Goal: Information Seeking & Learning: Understand process/instructions

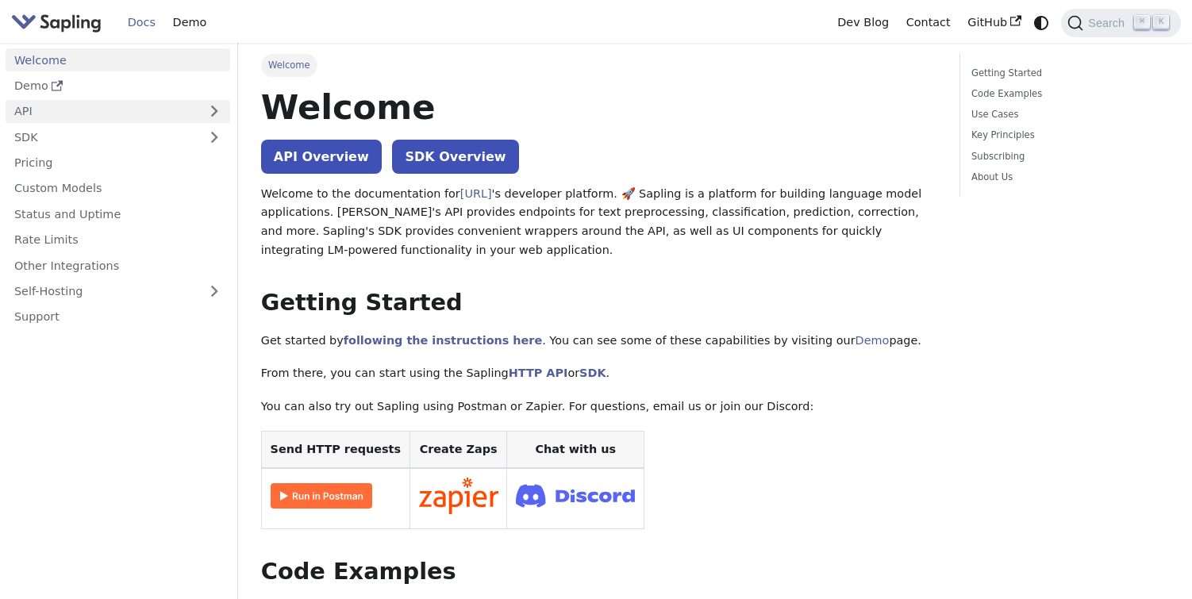
click at [38, 112] on link "API" at bounding box center [102, 111] width 193 height 23
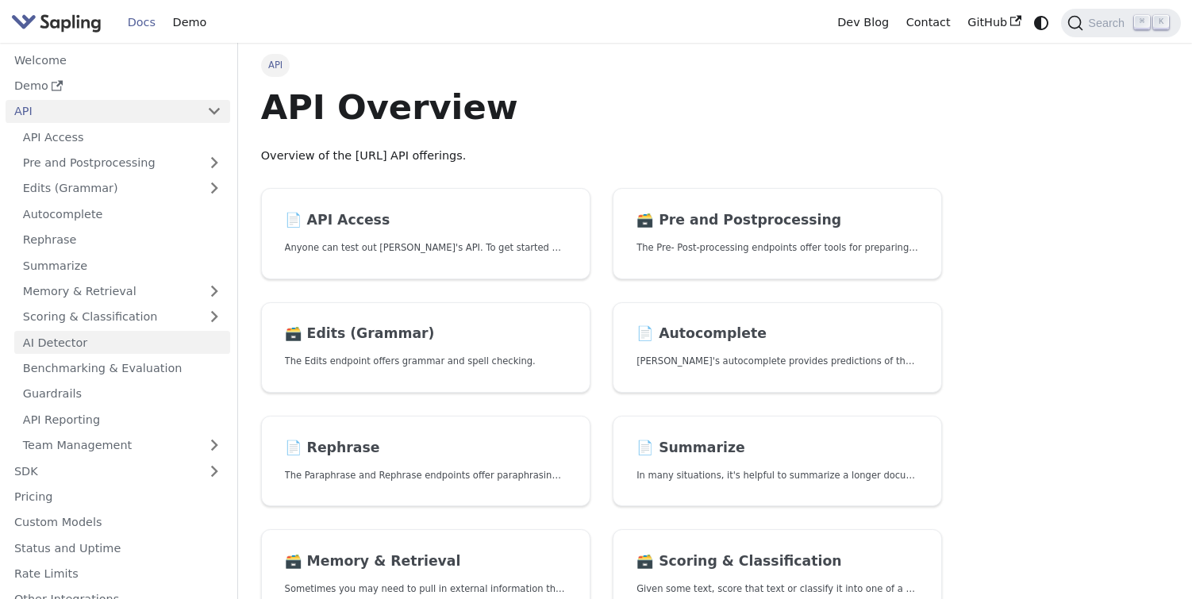
click at [60, 341] on link "AI Detector" at bounding box center [122, 342] width 216 height 23
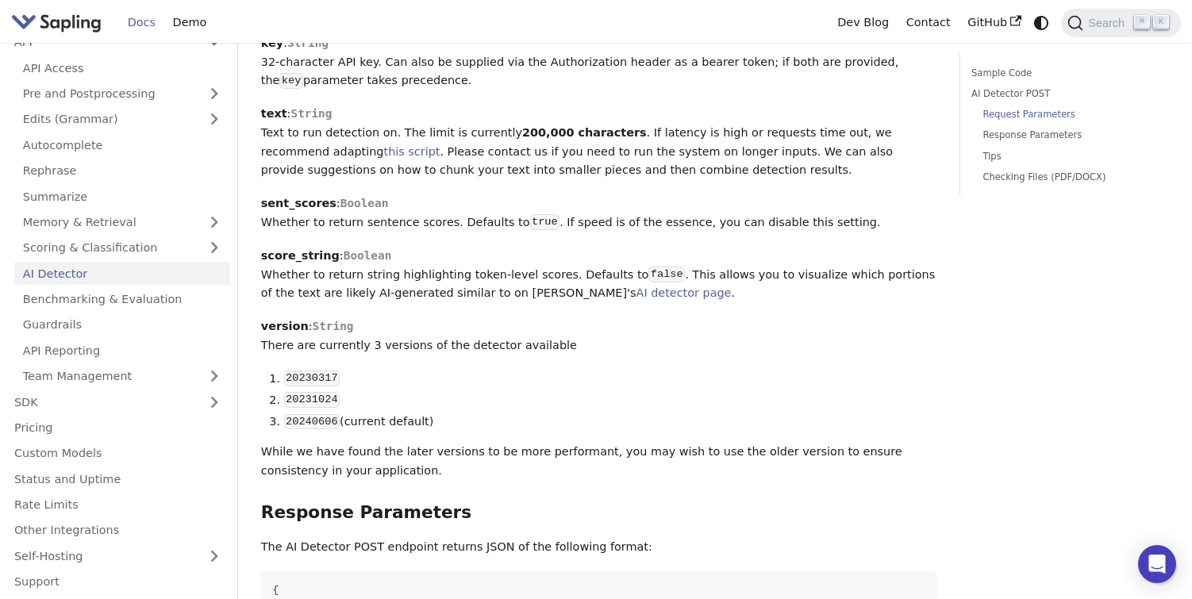
scroll to position [844, 0]
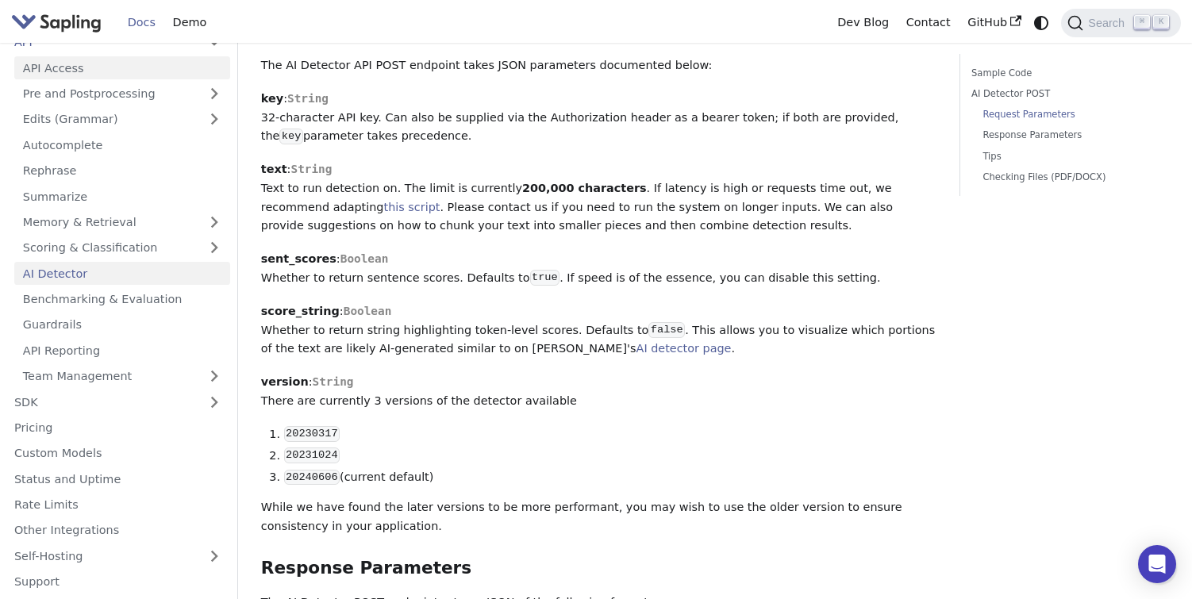
click at [37, 66] on link "API Access" at bounding box center [122, 67] width 216 height 23
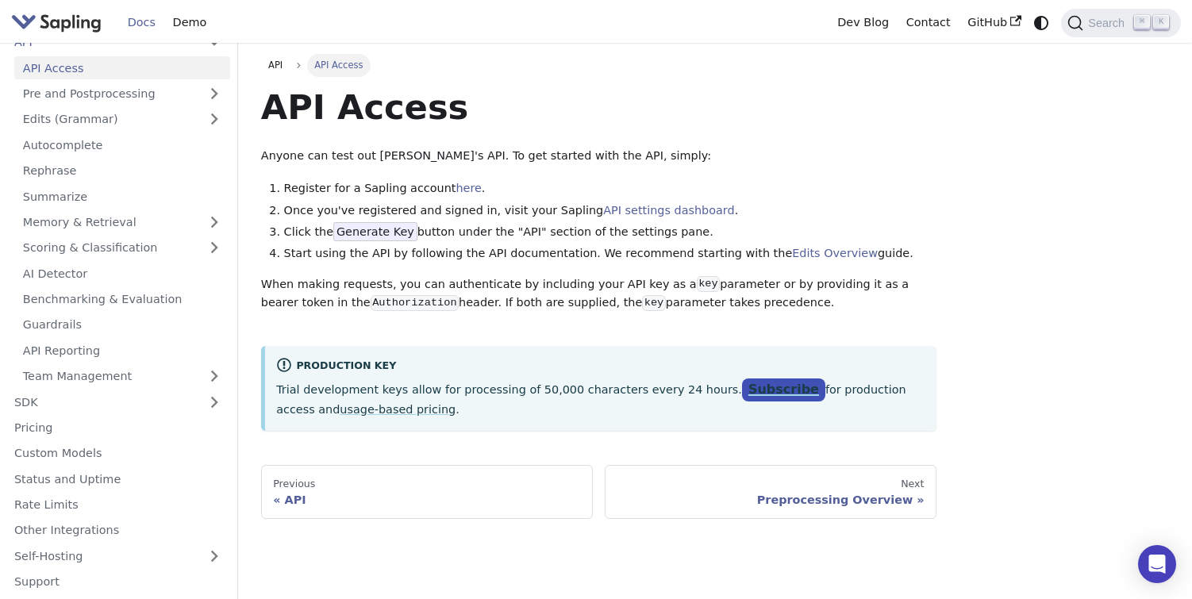
click at [742, 394] on link "Subscribe" at bounding box center [783, 390] width 83 height 23
click at [56, 274] on link "AI Detector" at bounding box center [122, 273] width 216 height 23
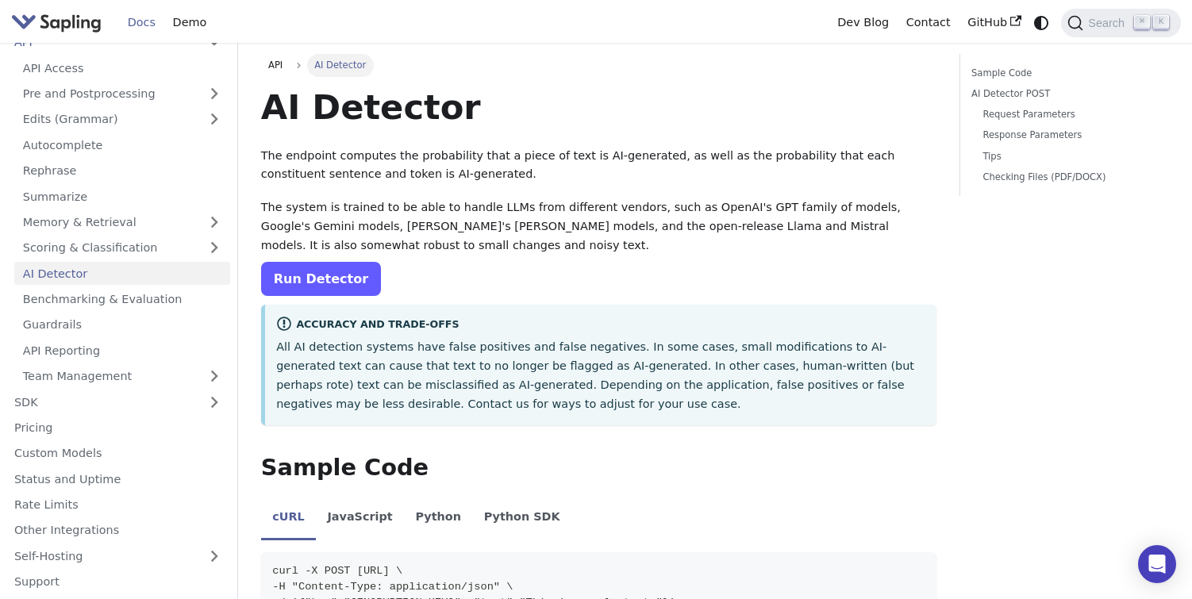
click at [317, 275] on link "Run Detector" at bounding box center [321, 279] width 120 height 34
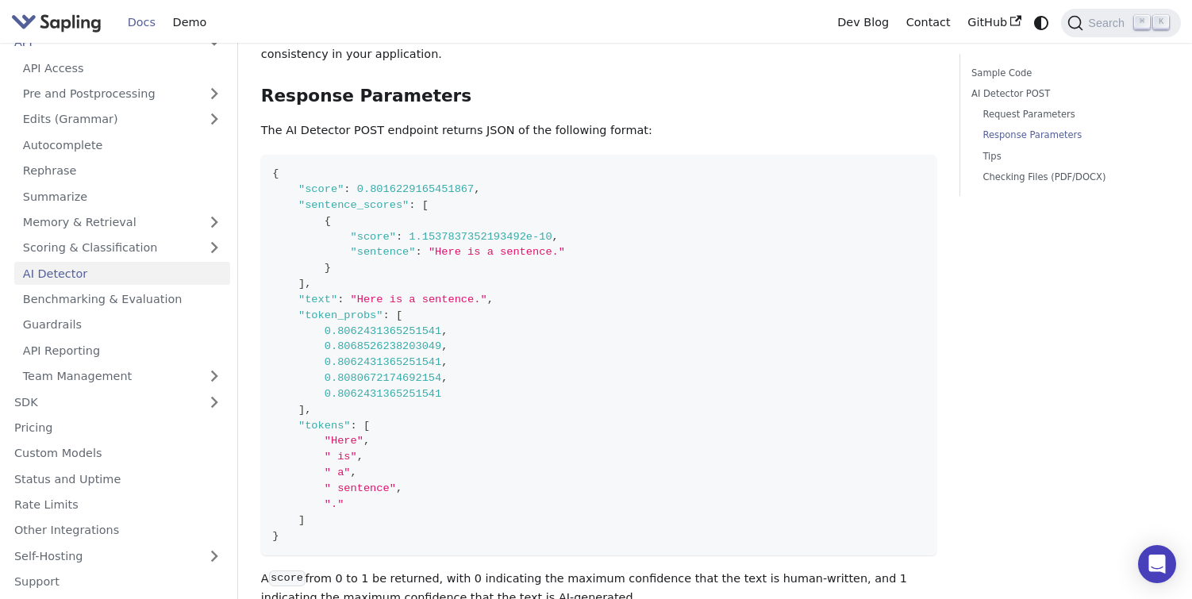
scroll to position [1463, 0]
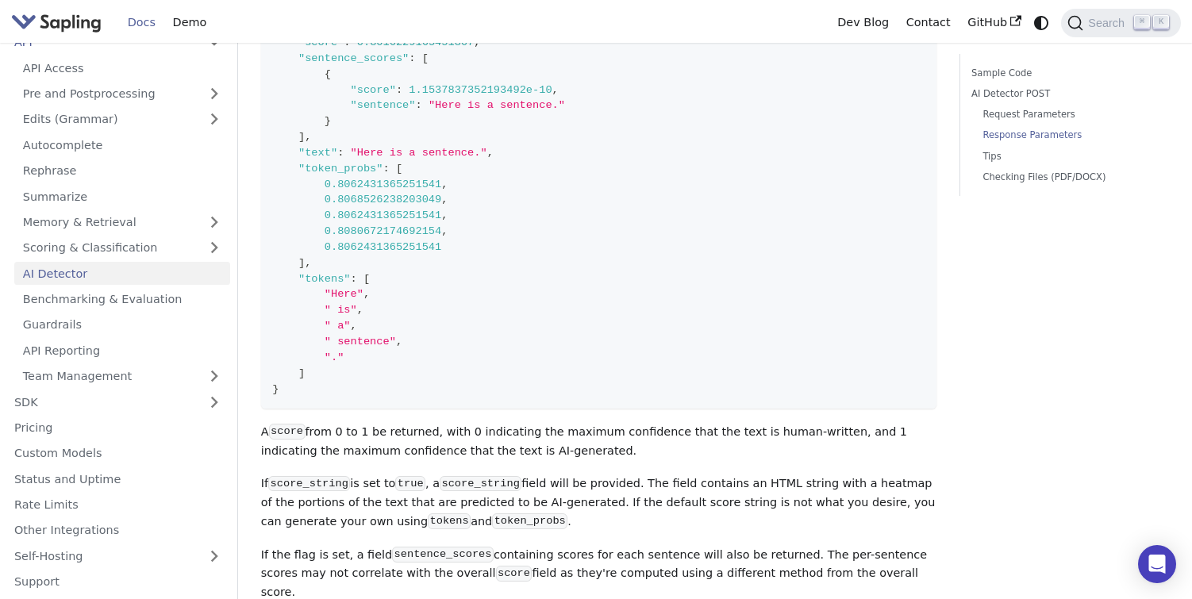
click at [514, 295] on code "{ "score" : 0.8016229165451867 , "sentence_scores" : [ { "score" : 1.1537837352…" at bounding box center [598, 208] width 675 height 401
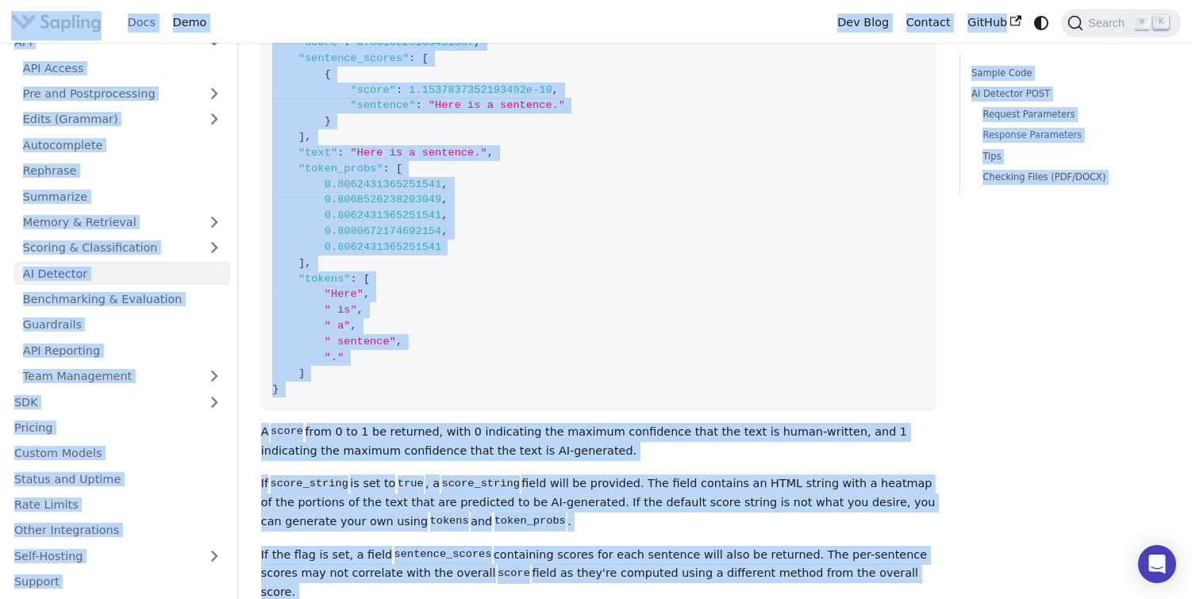
copy body "Lore ip dolo sitamet Cons Adip Eli Sedd Eiusmod TemPor Incidi ⌘ U Laboree Dolo …"
